Goal: Task Accomplishment & Management: Complete application form

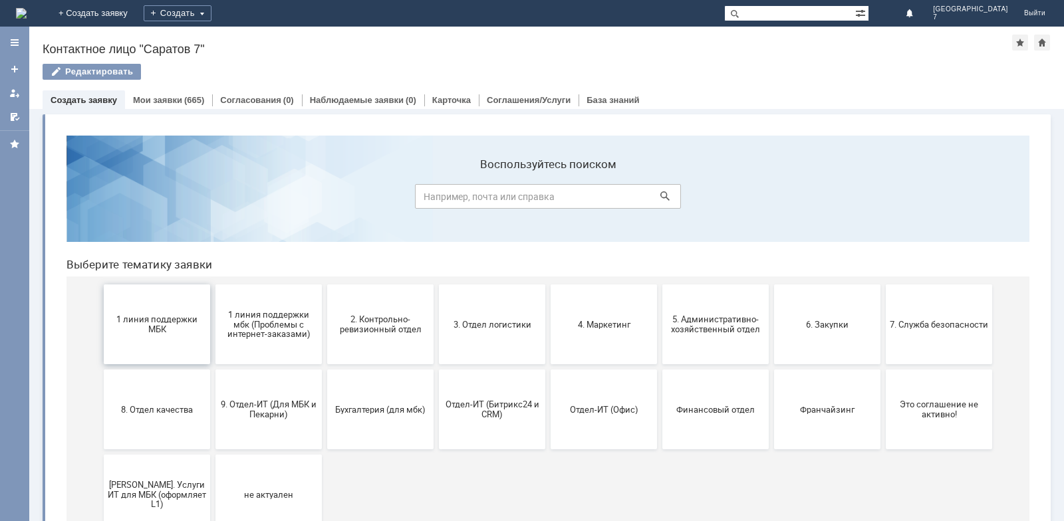
click at [153, 319] on span "1 линия поддержки МБК" at bounding box center [157, 325] width 98 height 20
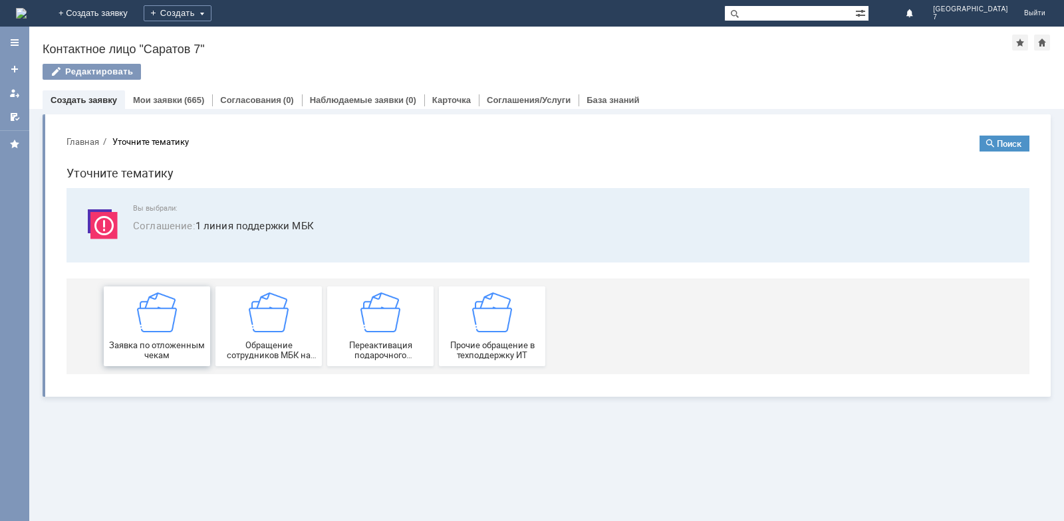
click at [152, 333] on div "Заявка по отложенным чекам" at bounding box center [157, 327] width 98 height 68
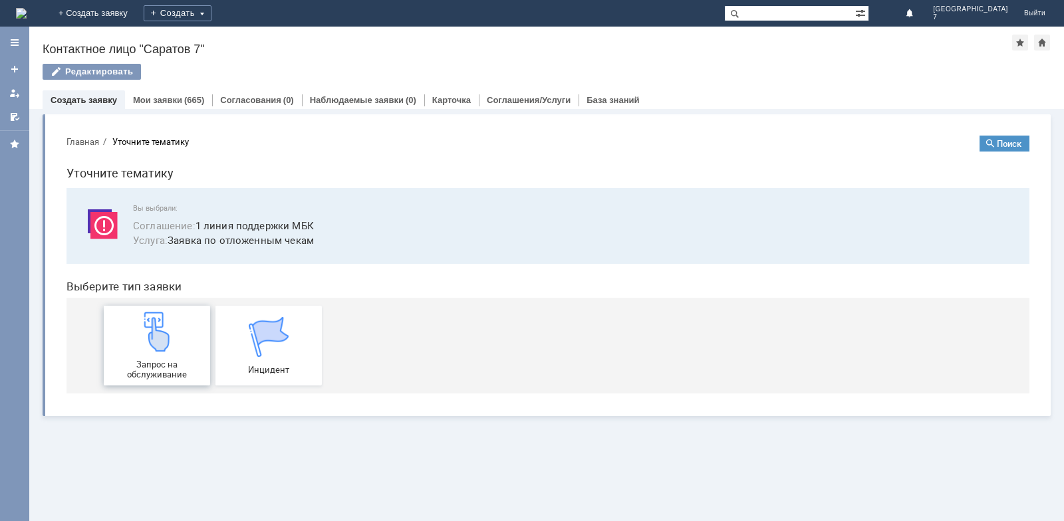
click at [152, 334] on img at bounding box center [157, 332] width 40 height 40
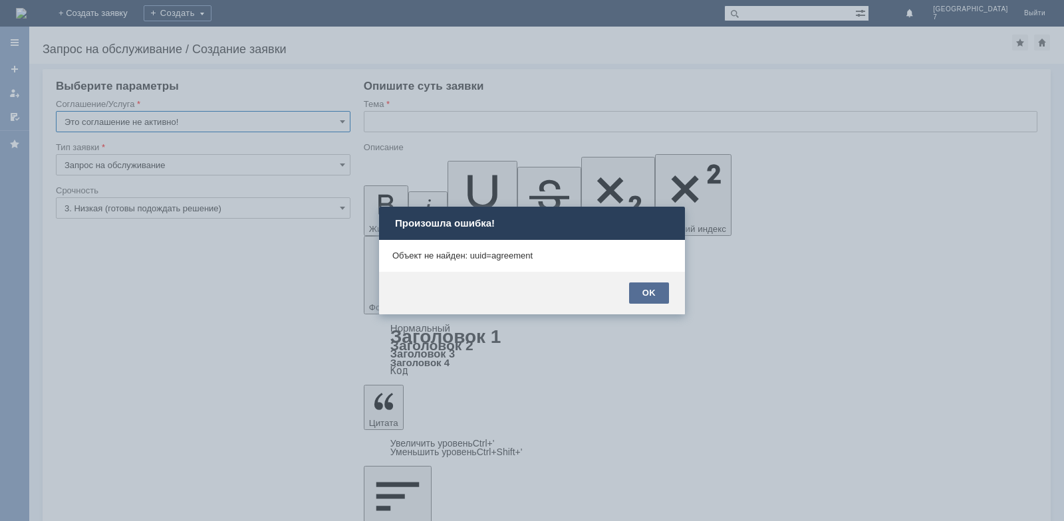
click at [644, 292] on div "OK" at bounding box center [649, 293] width 40 height 21
click at [656, 297] on div "OK" at bounding box center [649, 293] width 40 height 21
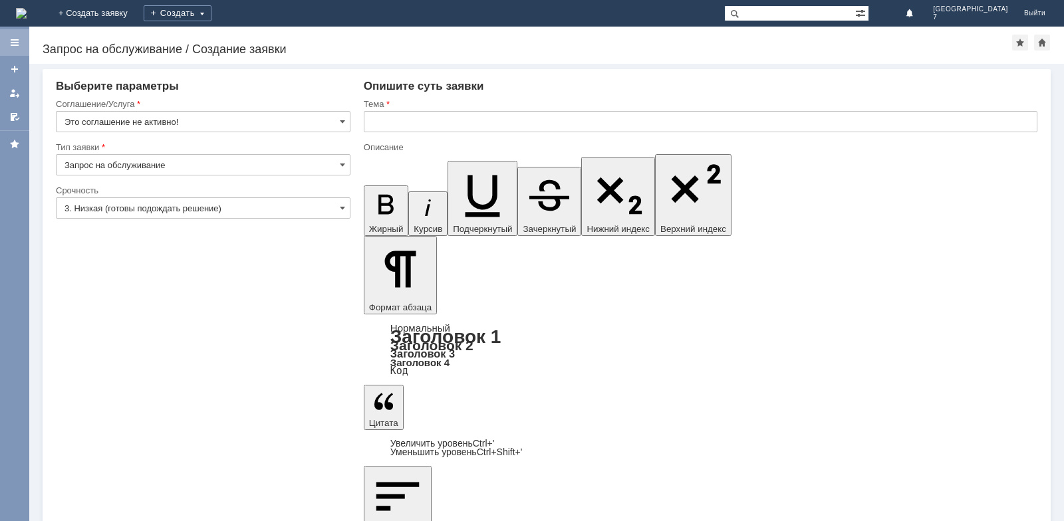
click at [13, 48] on div at bounding box center [14, 42] width 29 height 27
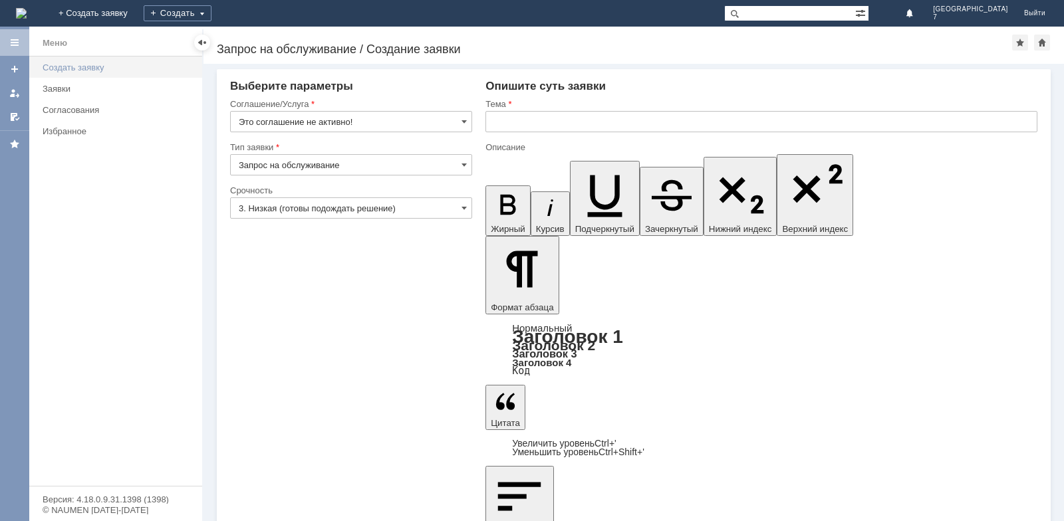
click at [90, 70] on div "Создать заявку" at bounding box center [119, 68] width 152 height 10
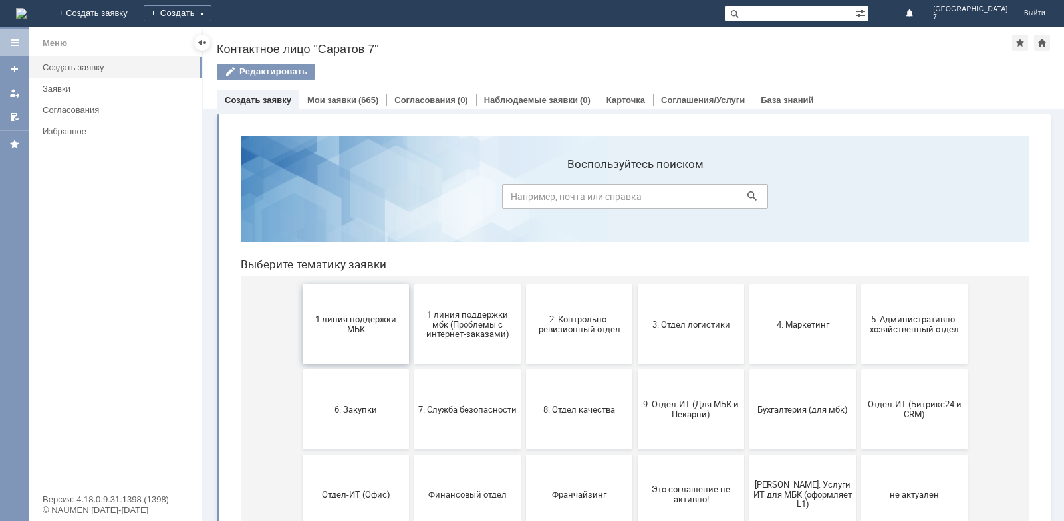
click at [359, 327] on span "1 линия поддержки МБК" at bounding box center [356, 325] width 98 height 20
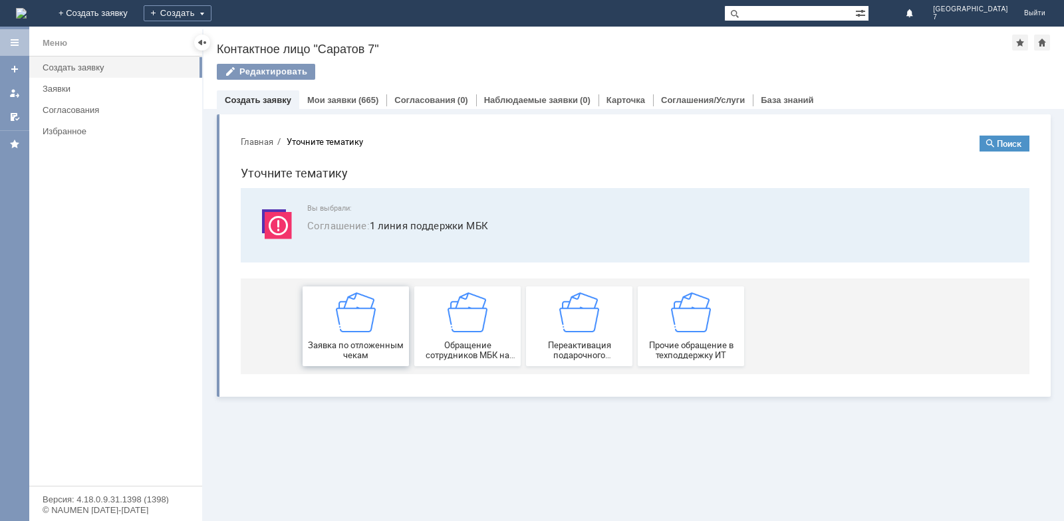
click at [366, 331] on img at bounding box center [356, 313] width 40 height 40
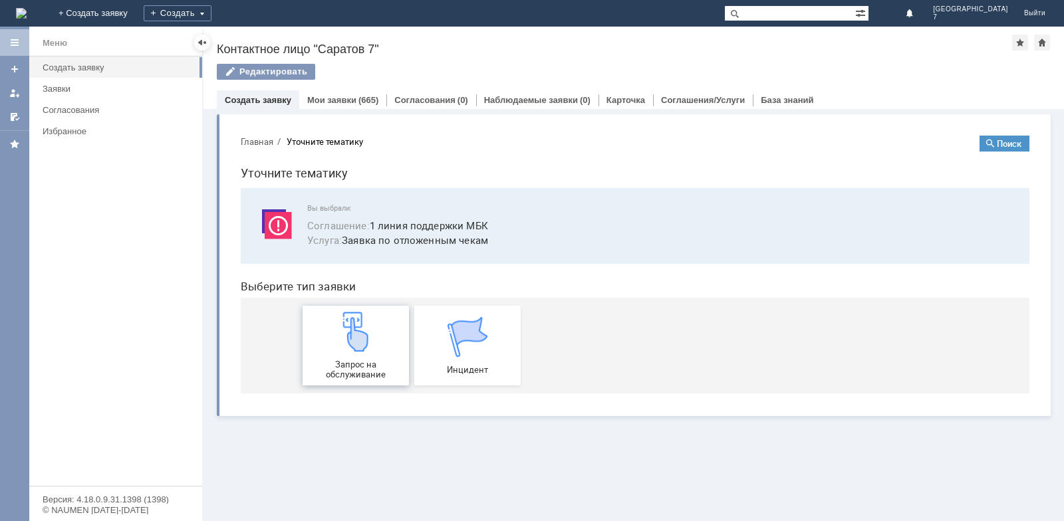
click at [364, 329] on img at bounding box center [356, 332] width 40 height 40
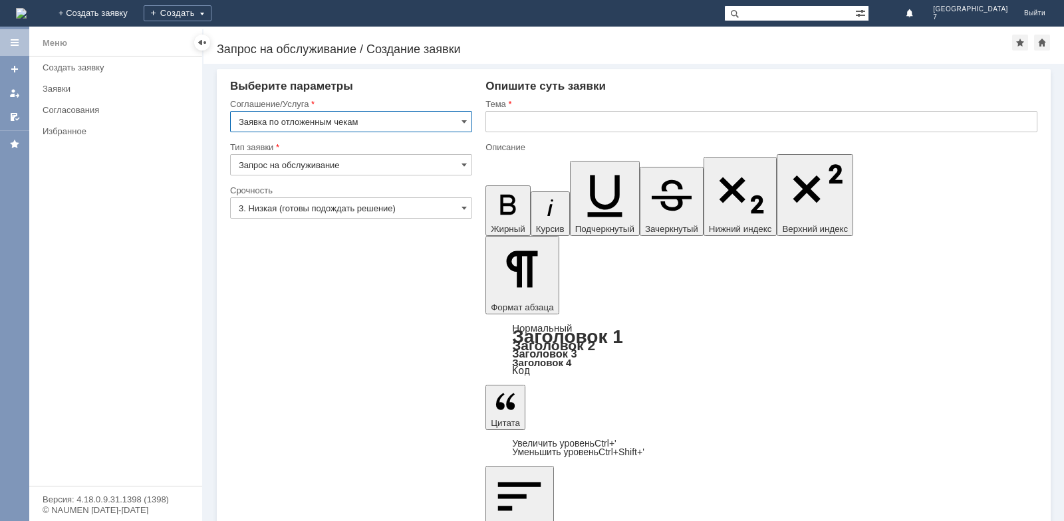
click at [530, 120] on input "text" at bounding box center [761, 121] width 552 height 21
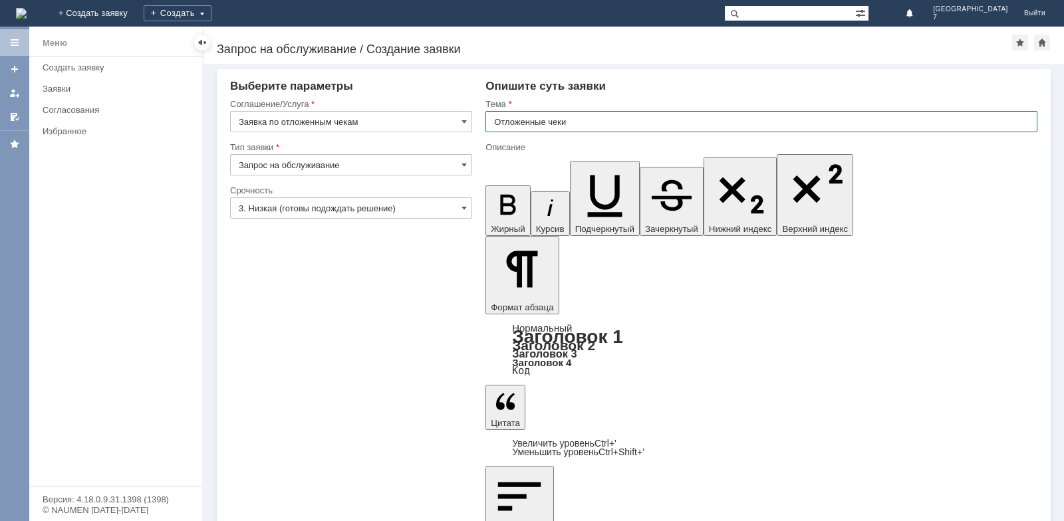
type input "Отложенные чеки"
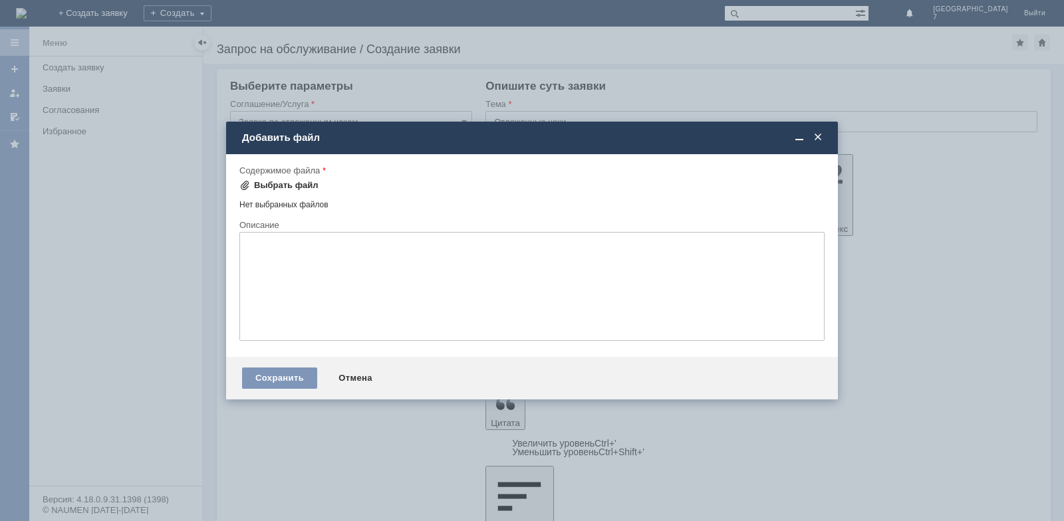
click at [281, 191] on div "Выбрать файл" at bounding box center [278, 186] width 79 height 16
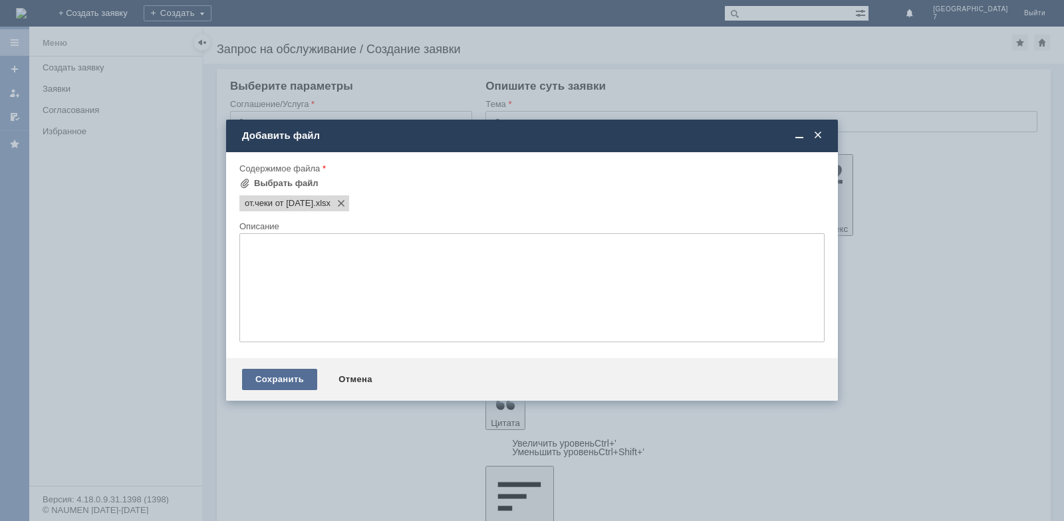
click at [265, 388] on div "Сохранить" at bounding box center [279, 379] width 75 height 21
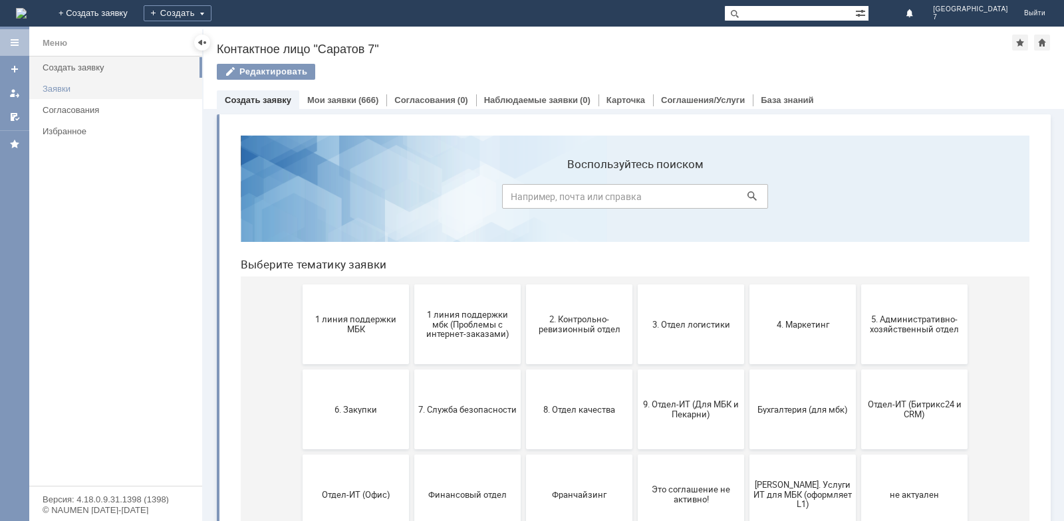
click at [88, 90] on div "Заявки" at bounding box center [119, 89] width 152 height 10
